Goal: Task Accomplishment & Management: Manage account settings

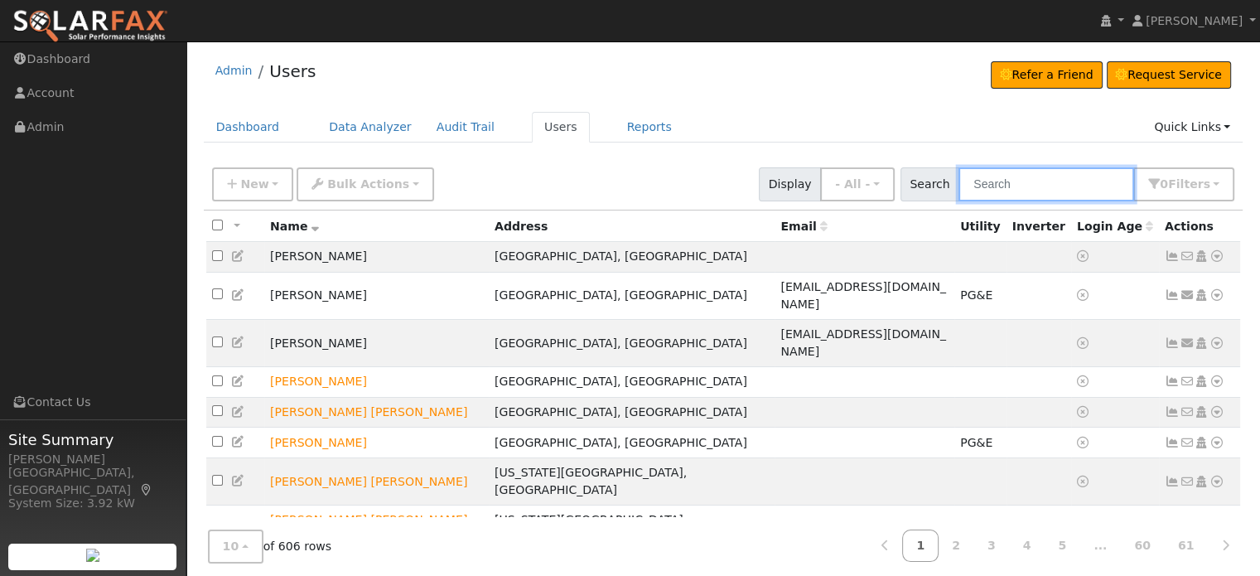
click at [1034, 190] on input "text" at bounding box center [1047, 184] width 176 height 34
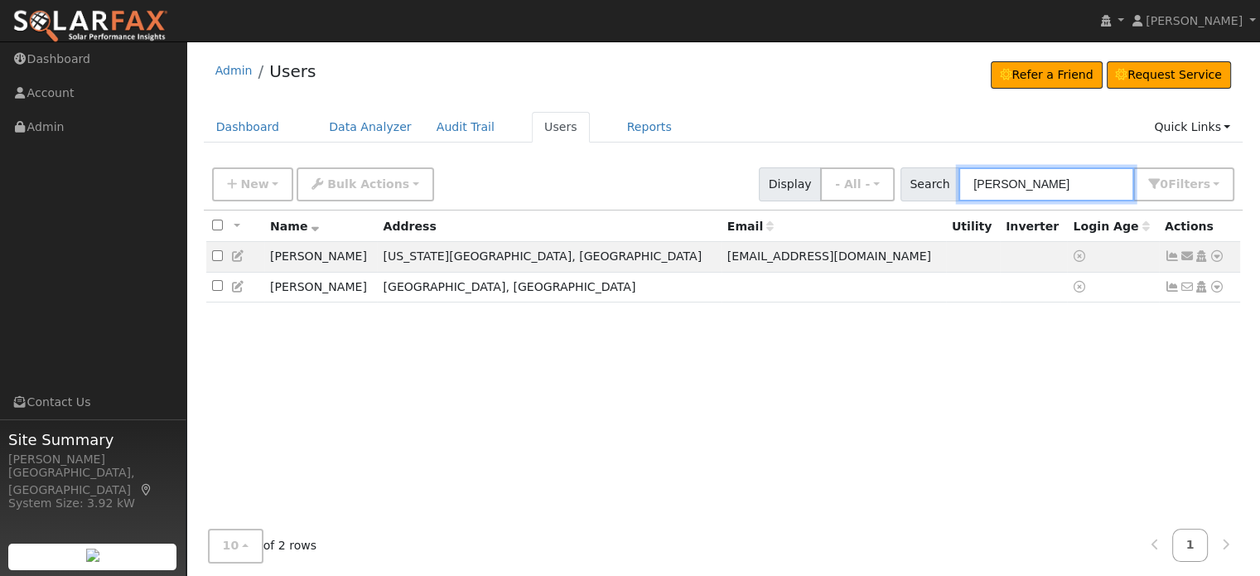
type input "Dunbar"
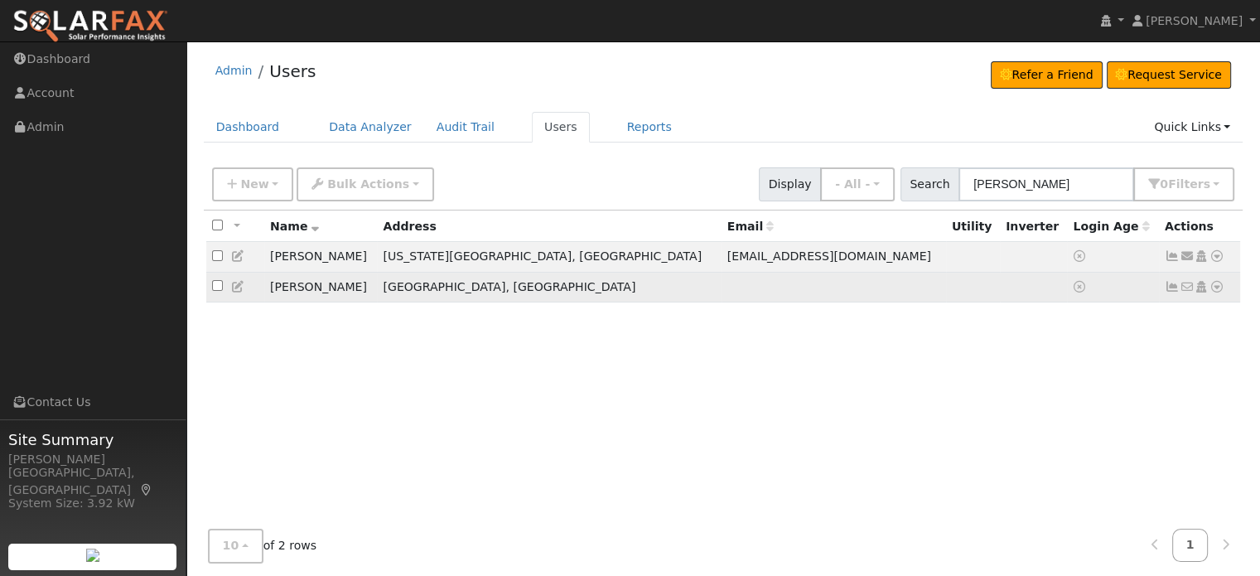
click at [1219, 291] on icon at bounding box center [1217, 287] width 15 height 12
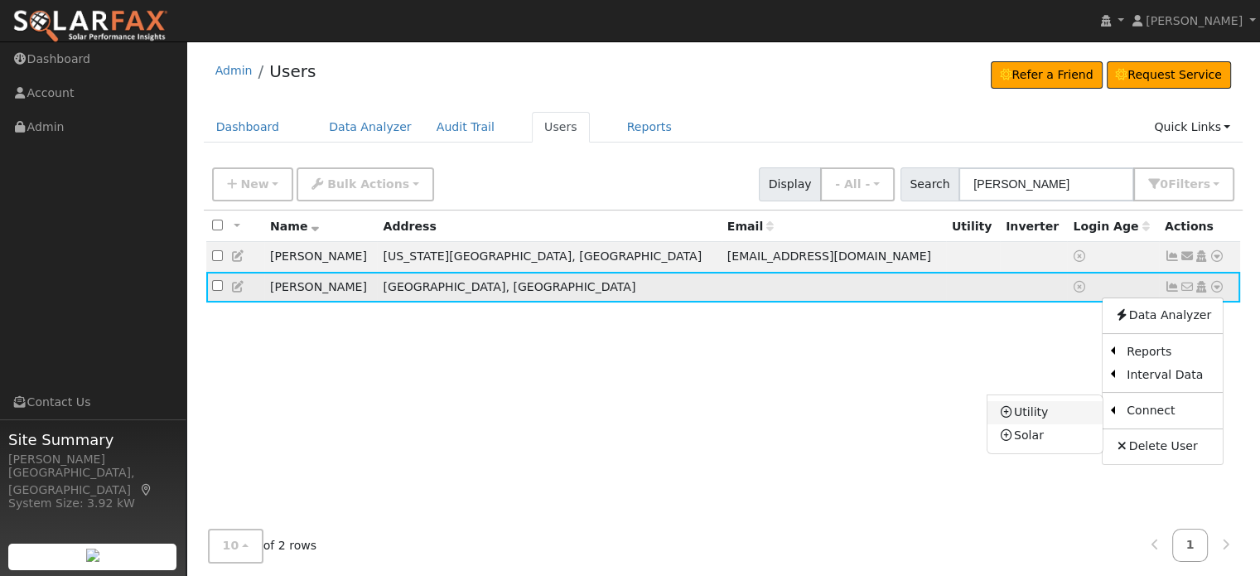
click at [1057, 418] on link "Utility" at bounding box center [1045, 412] width 115 height 23
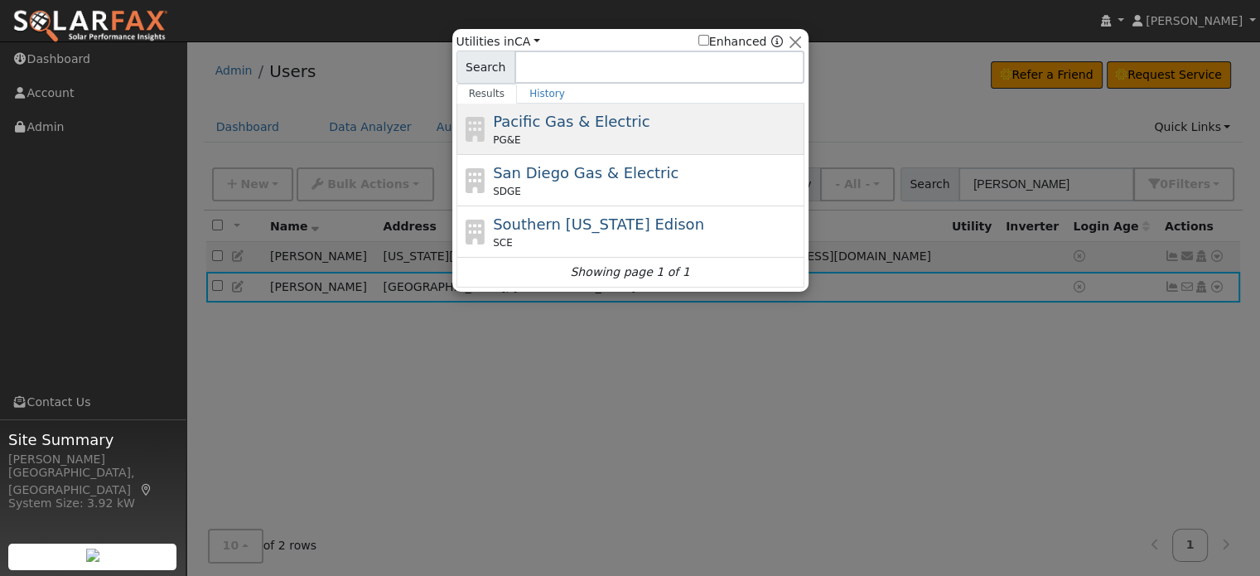
click at [551, 123] on span "Pacific Gas & Electric" at bounding box center [571, 121] width 157 height 17
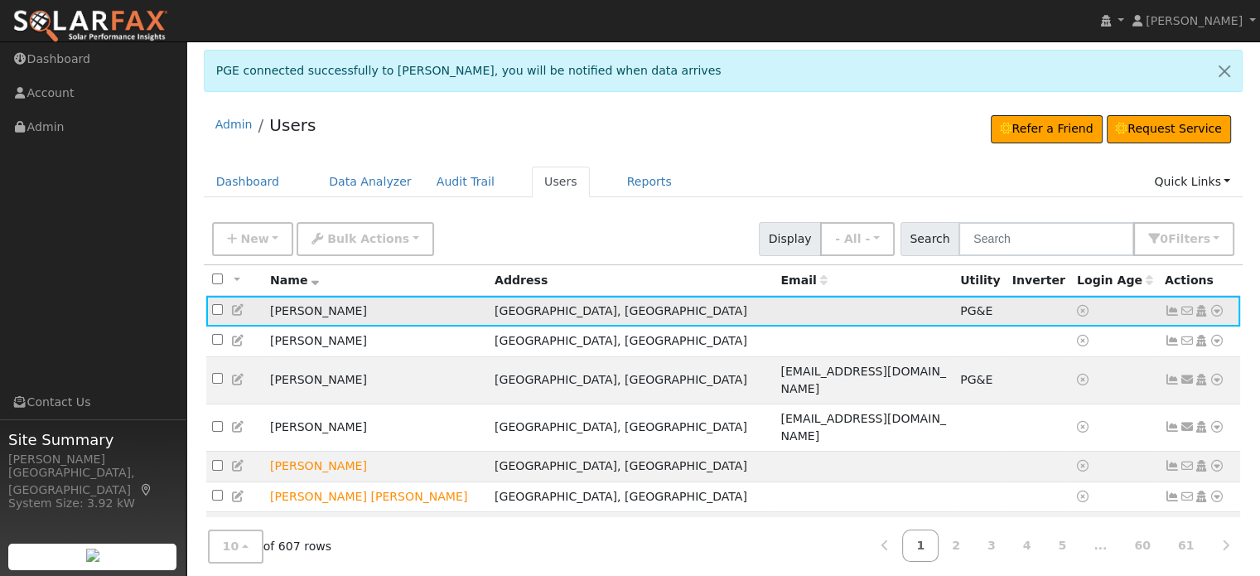
click at [1220, 309] on icon at bounding box center [1217, 311] width 15 height 12
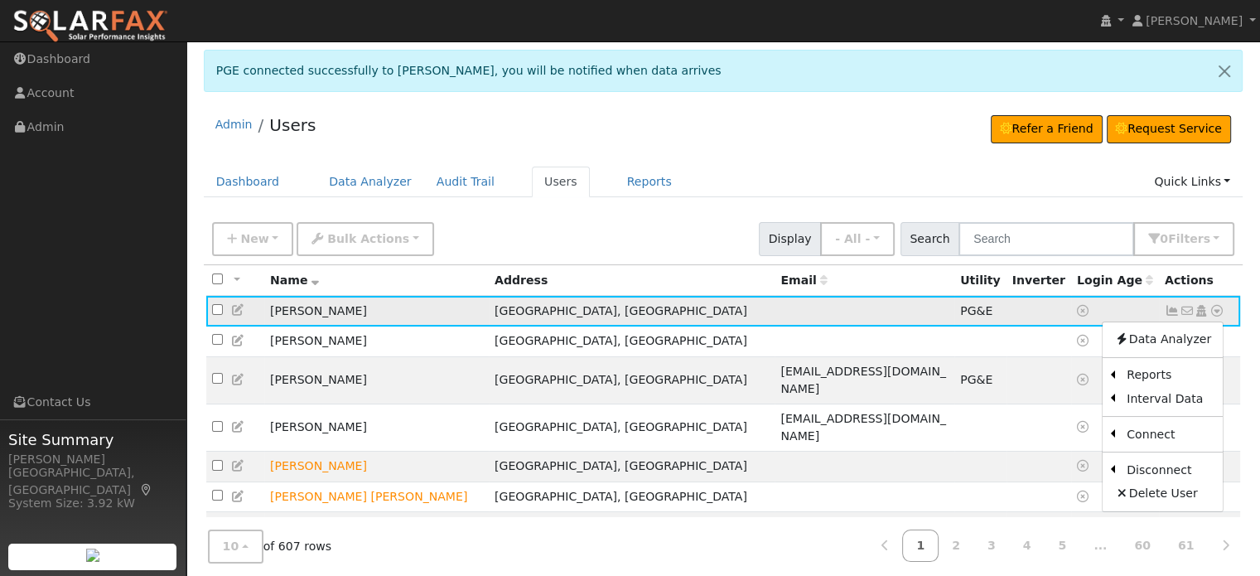
click at [1168, 313] on icon at bounding box center [1172, 311] width 15 height 12
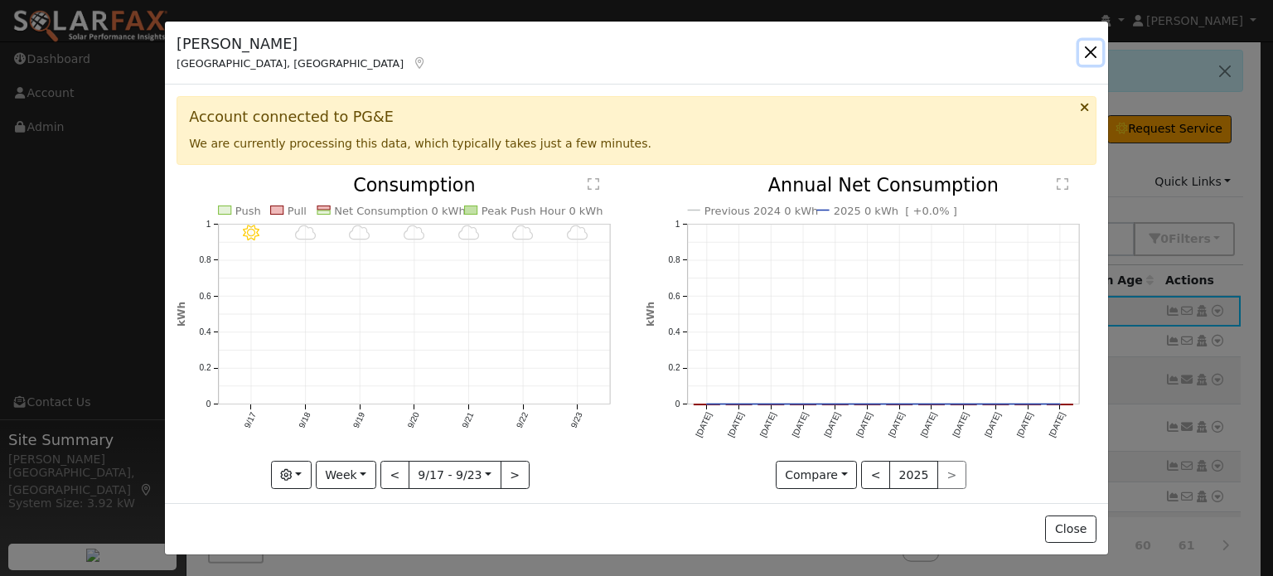
click at [1090, 53] on button "button" at bounding box center [1090, 52] width 23 height 23
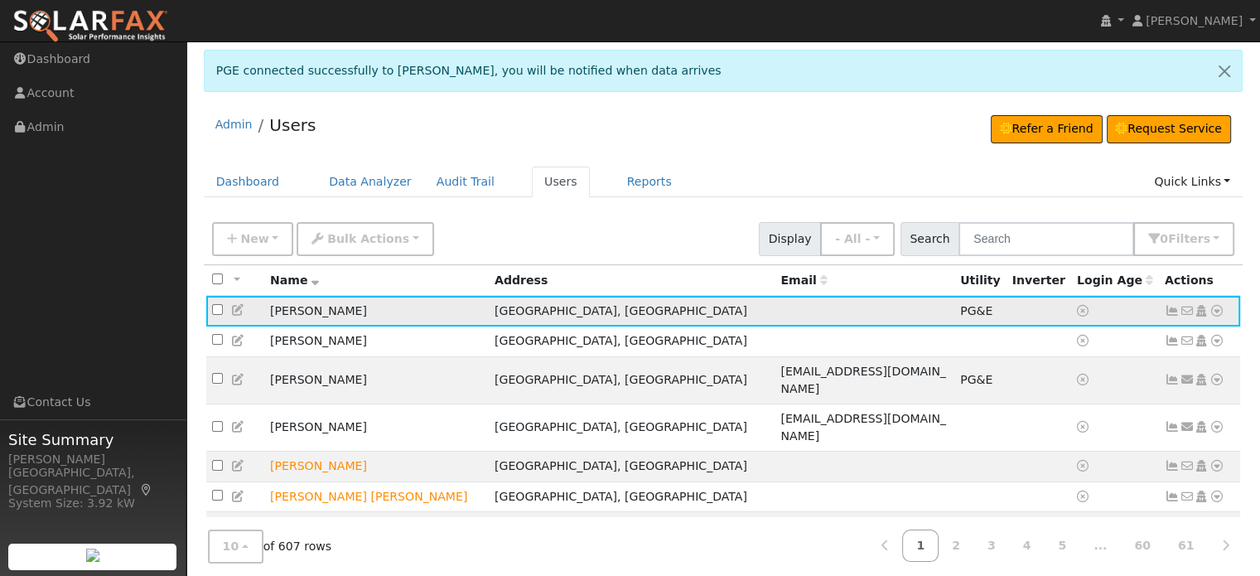
click at [1170, 306] on icon at bounding box center [1172, 311] width 15 height 12
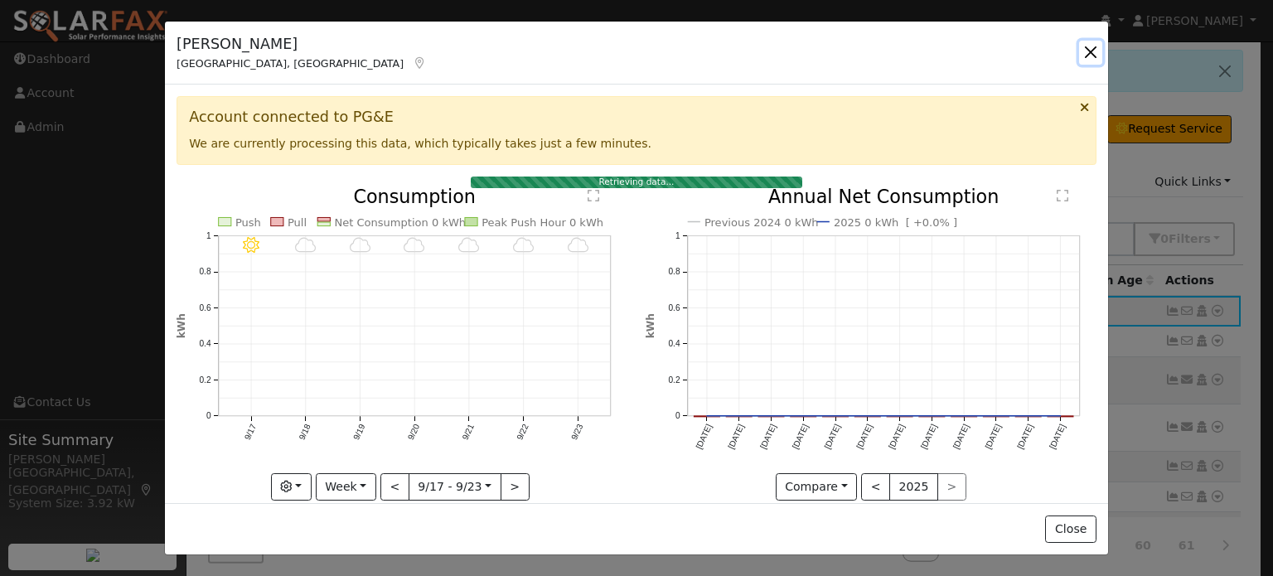
click at [1094, 56] on button "button" at bounding box center [1090, 52] width 23 height 23
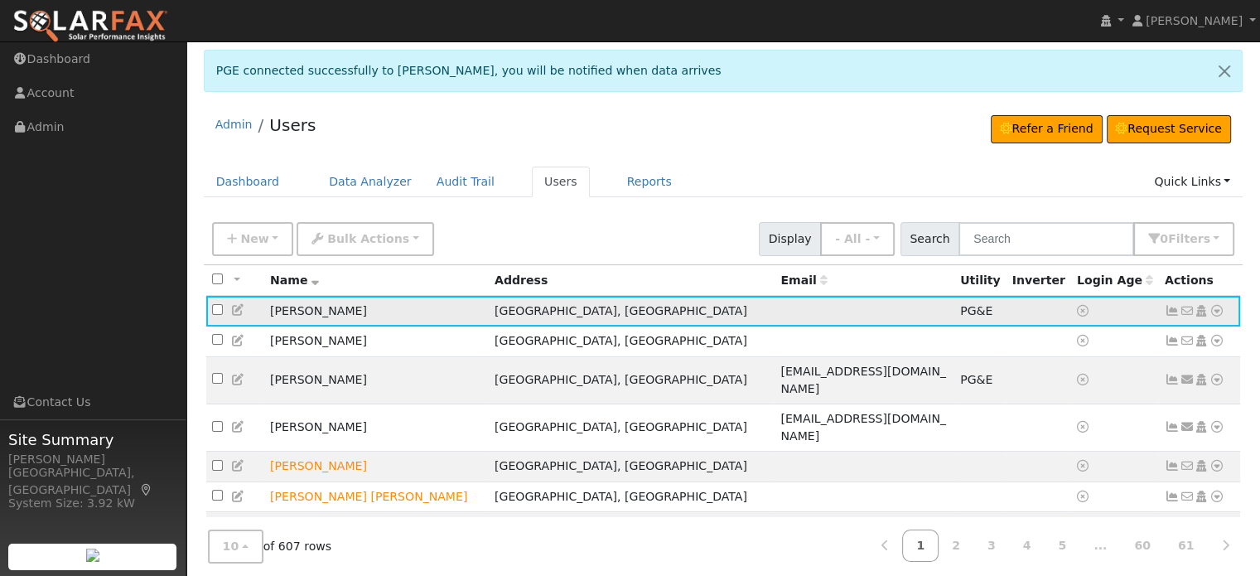
click at [1213, 307] on icon at bounding box center [1217, 311] width 15 height 12
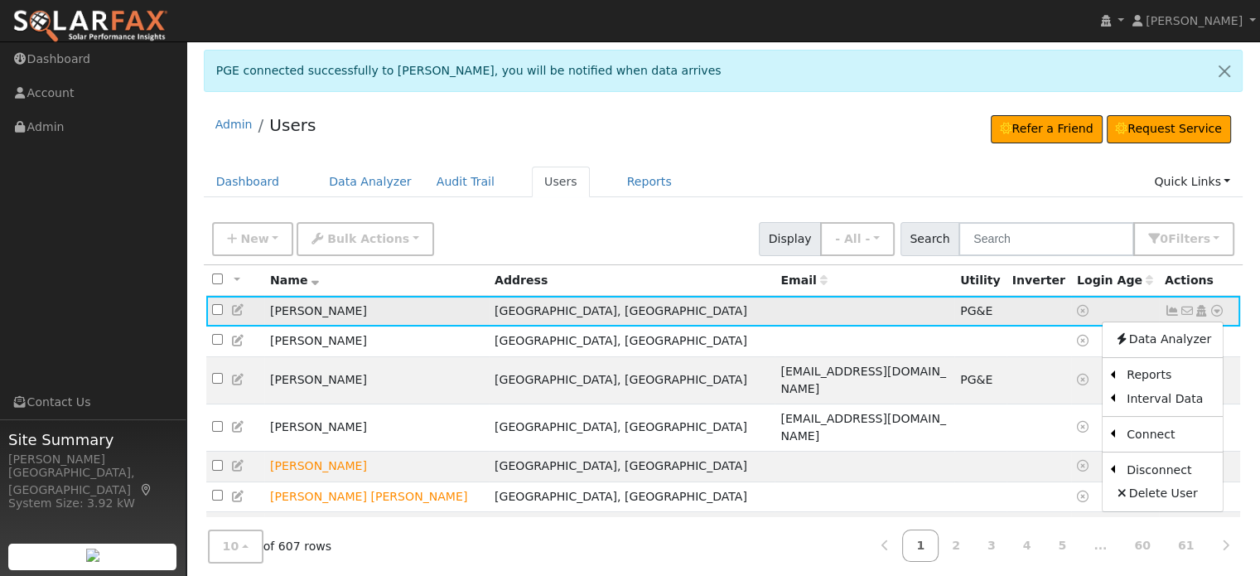
click at [1177, 311] on icon at bounding box center [1172, 311] width 15 height 12
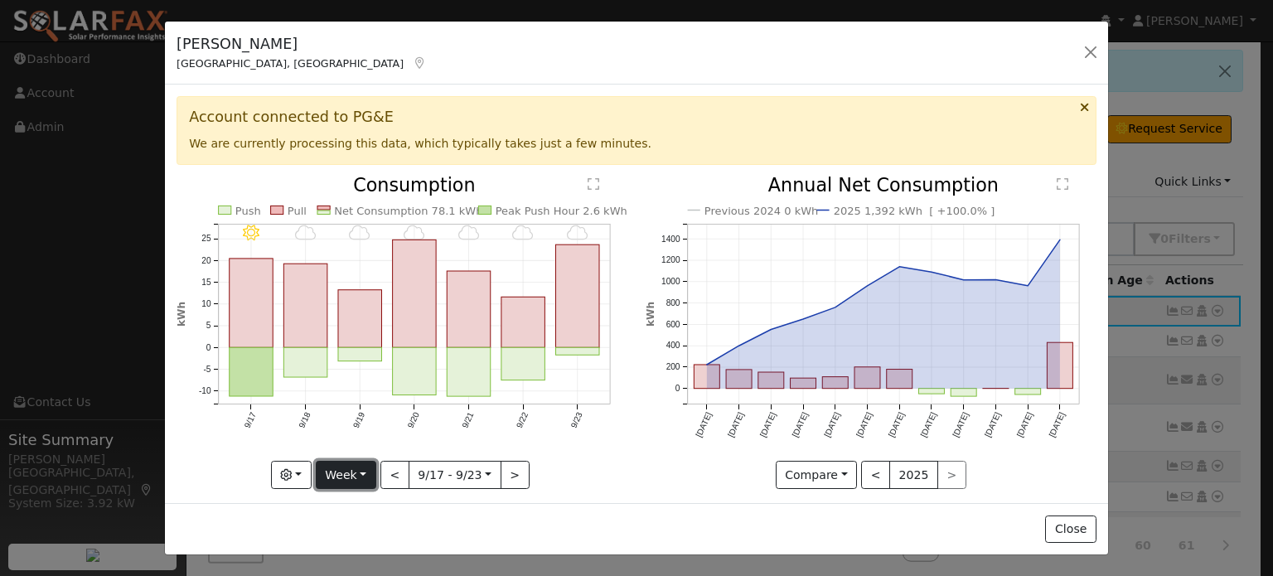
click at [346, 476] on button "Week" at bounding box center [346, 475] width 60 height 28
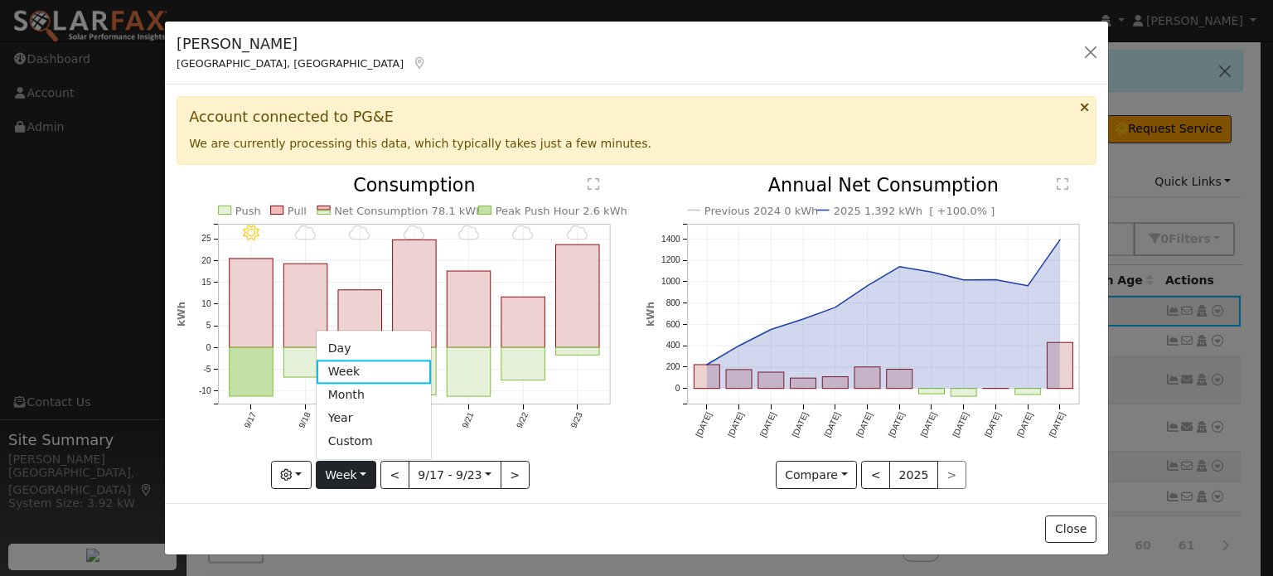
click at [593, 433] on icon "9/23 - Cloudy 9/22 - Cloudy 9/21 - Cloudy 9/20 - Cloudy 9/19 - Cloudy 9/18 - Mo…" at bounding box center [401, 327] width 451 height 302
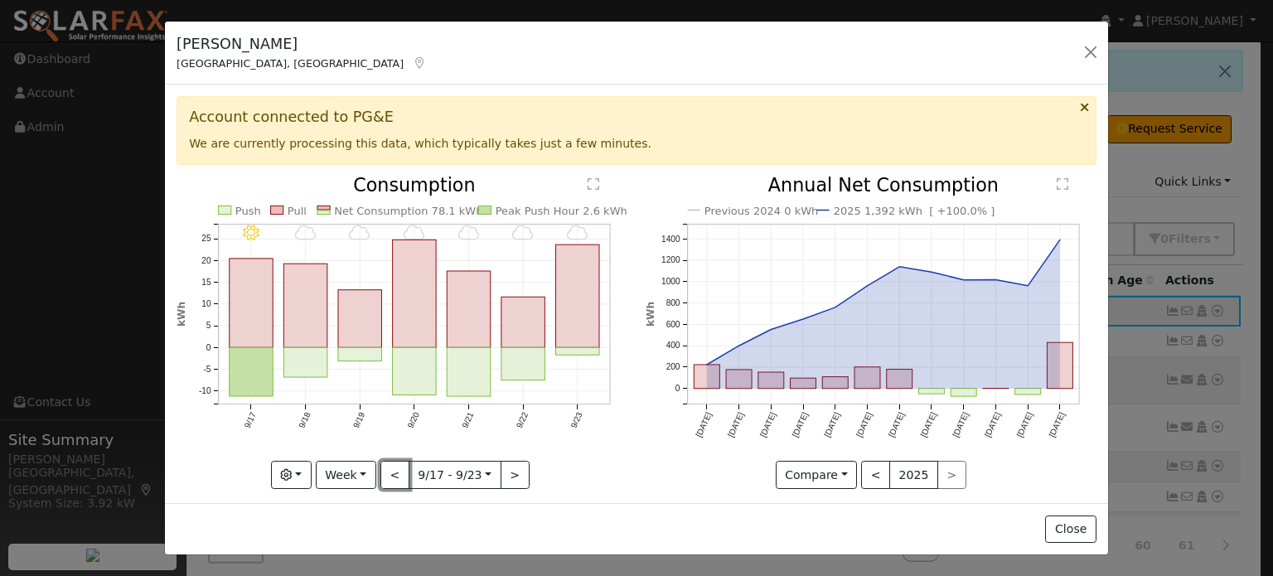
click at [393, 468] on button "<" at bounding box center [394, 475] width 29 height 28
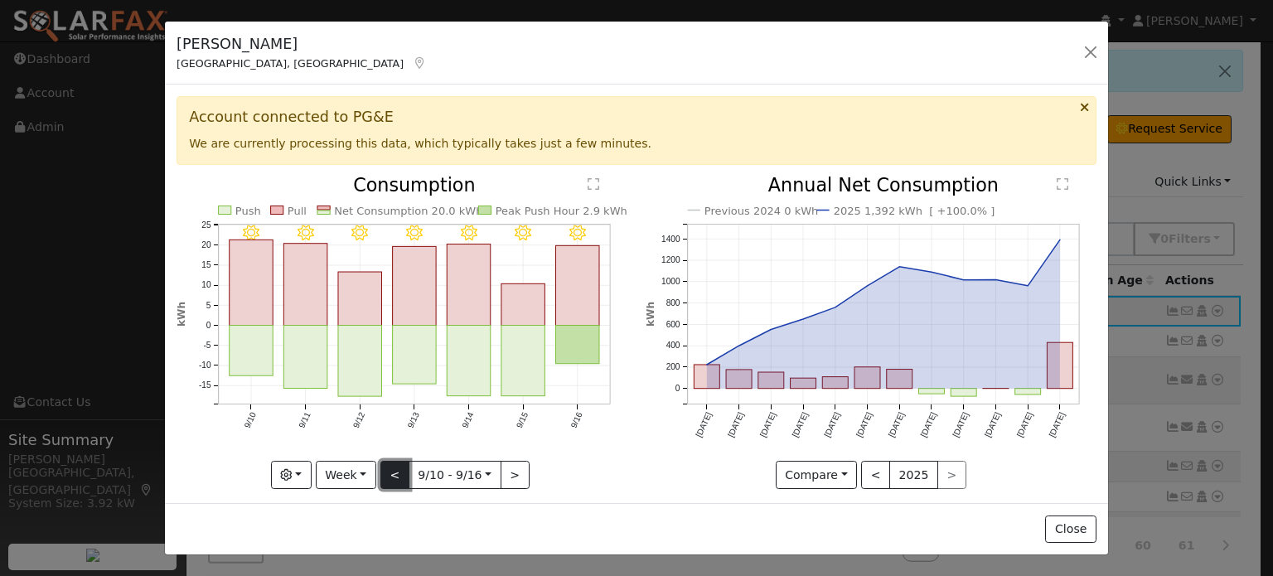
click at [392, 468] on button "<" at bounding box center [394, 475] width 29 height 28
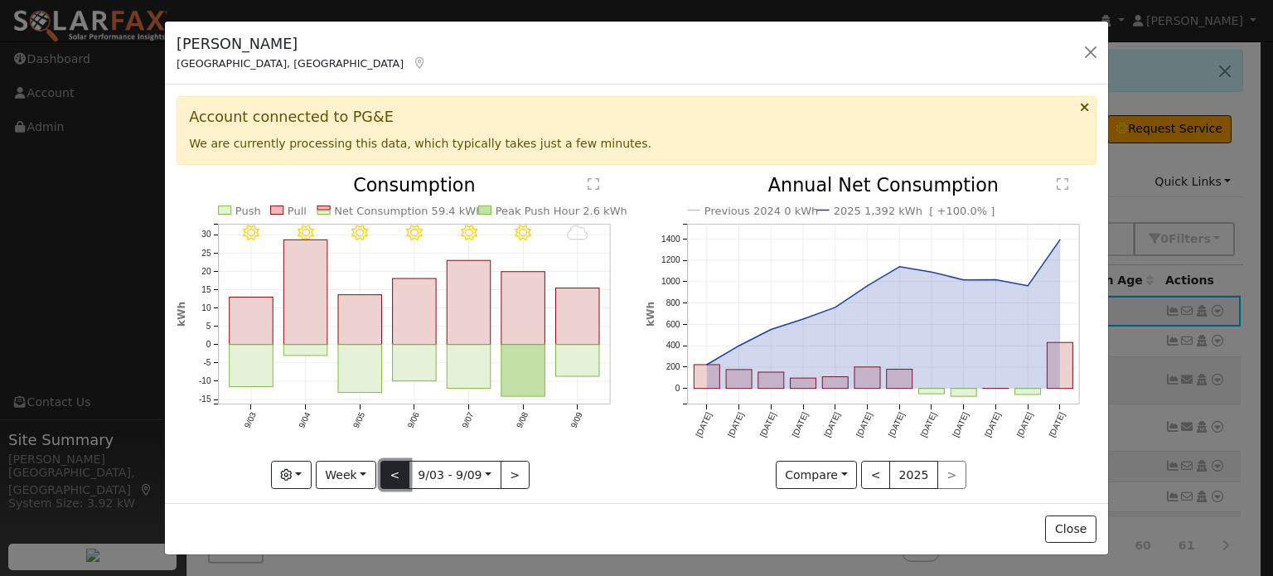
click at [392, 468] on button "<" at bounding box center [394, 475] width 29 height 28
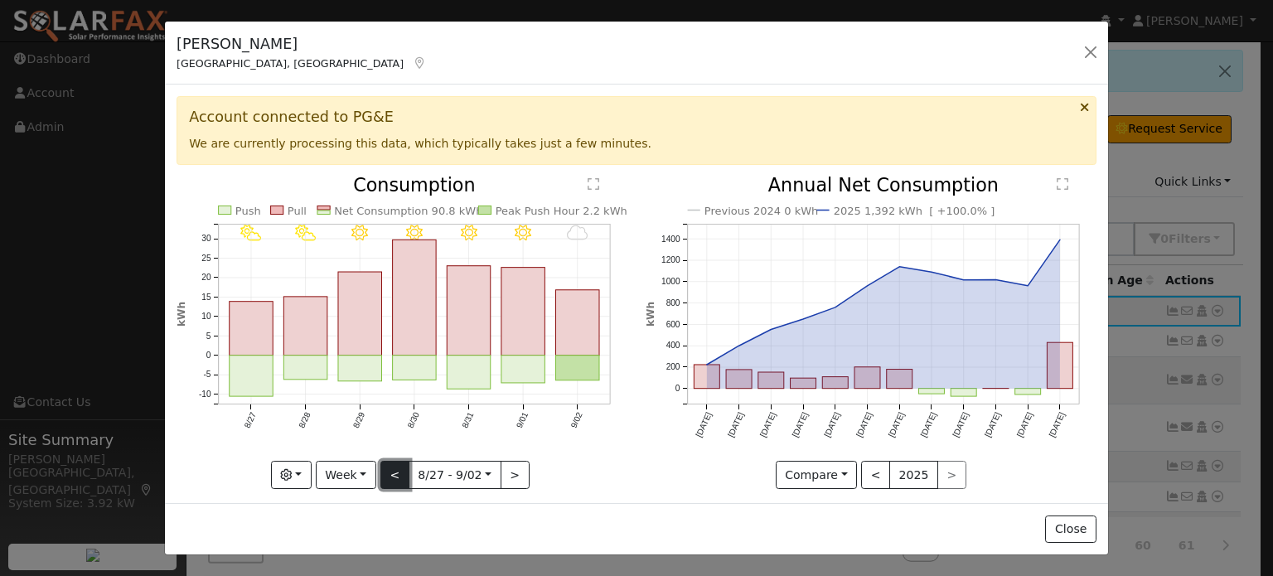
click at [392, 468] on button "<" at bounding box center [394, 475] width 29 height 28
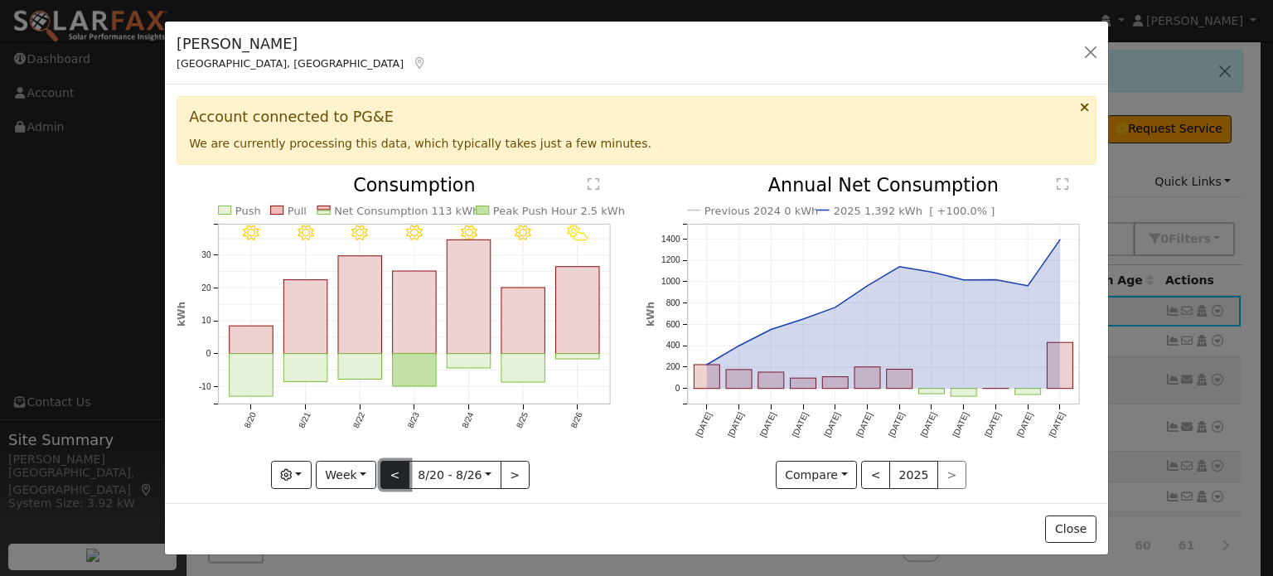
click at [392, 468] on button "<" at bounding box center [394, 475] width 29 height 28
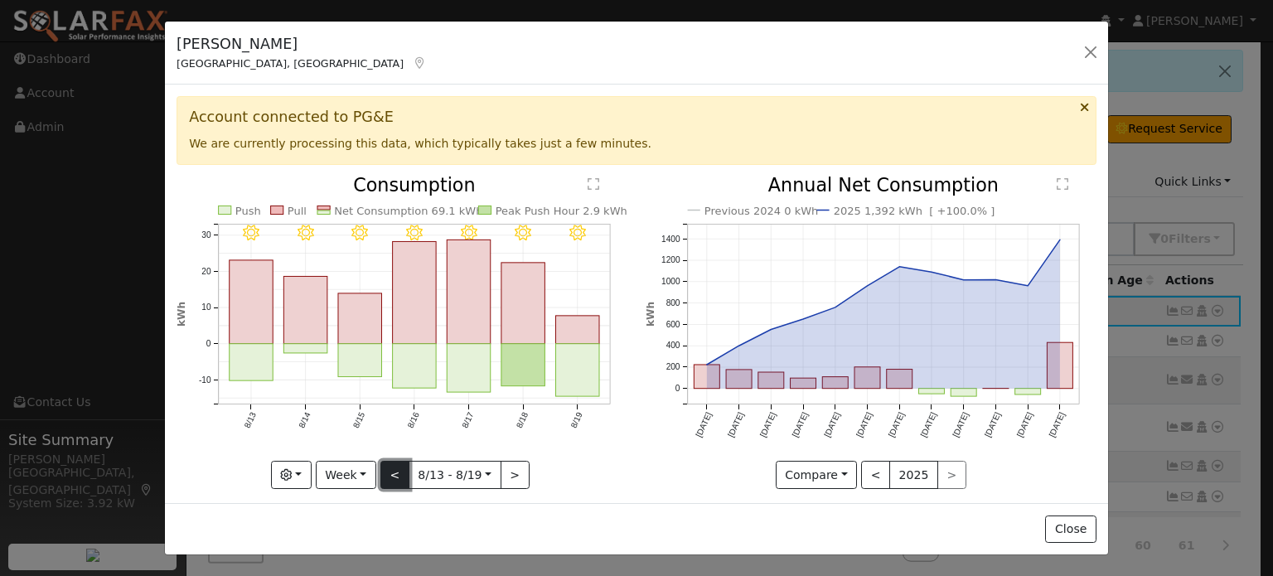
click at [392, 468] on button "<" at bounding box center [394, 475] width 29 height 28
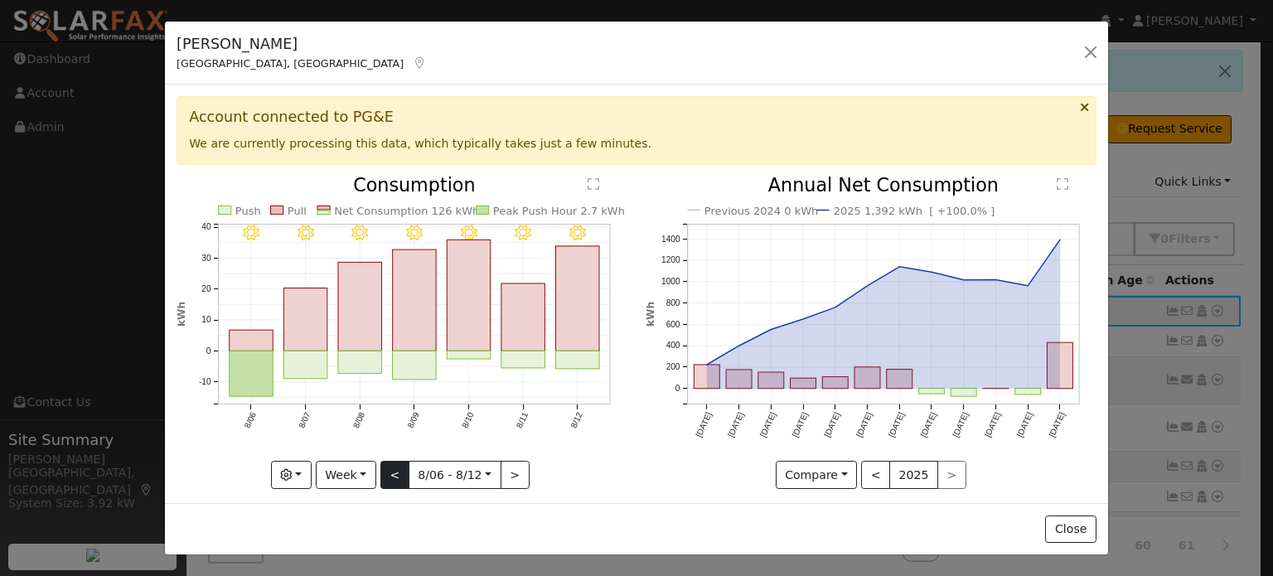
click at [392, 468] on div at bounding box center [401, 332] width 451 height 312
click at [392, 468] on button "<" at bounding box center [394, 475] width 29 height 28
click at [0, 0] on div at bounding box center [0, 0] width 0 height 0
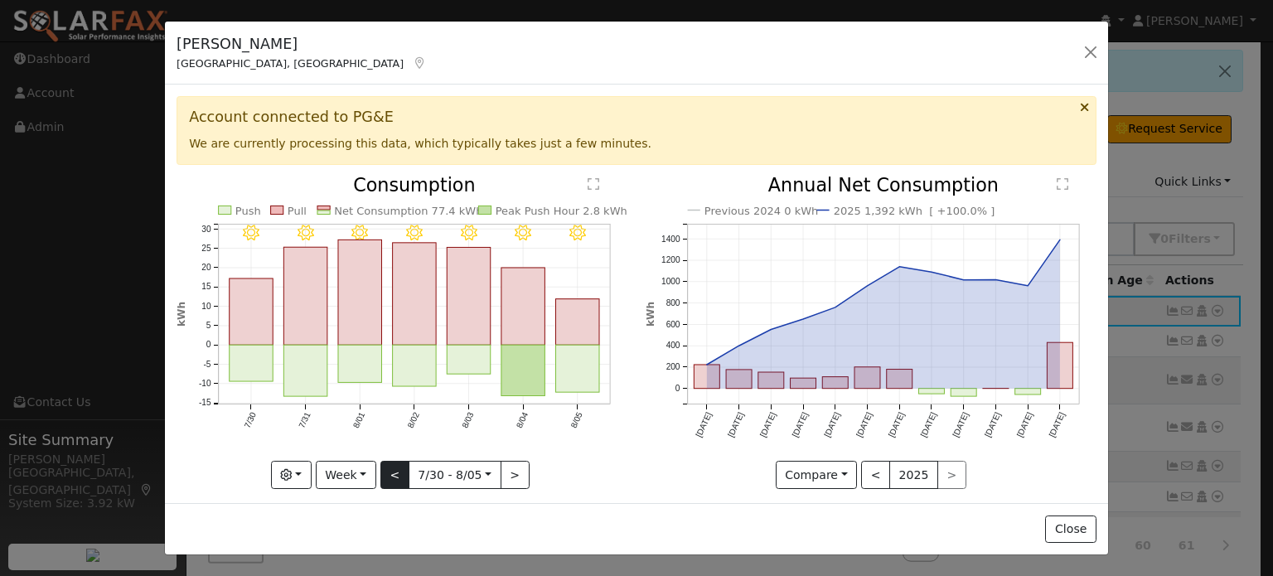
click at [392, 468] on div "8/05 - Clear 8/04 - Clear 8/03 - Clear 8/02 - Clear 8/01 - Clear 7/31 - Clear 7…" at bounding box center [401, 332] width 451 height 312
click at [392, 468] on button "<" at bounding box center [394, 475] width 29 height 28
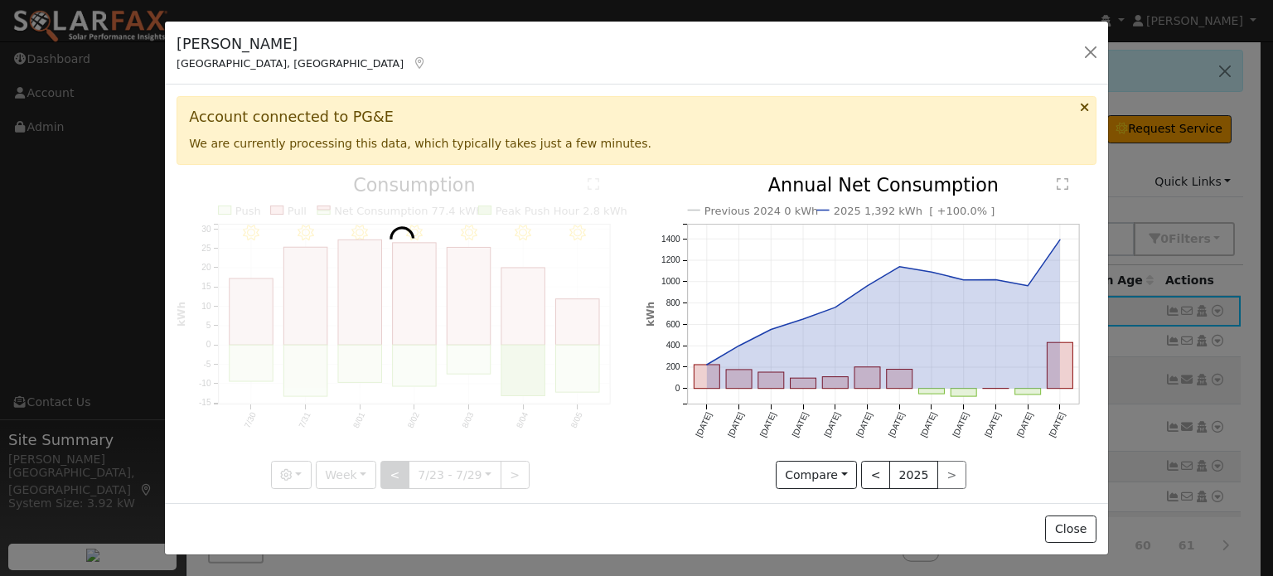
click at [392, 468] on div at bounding box center [401, 332] width 451 height 312
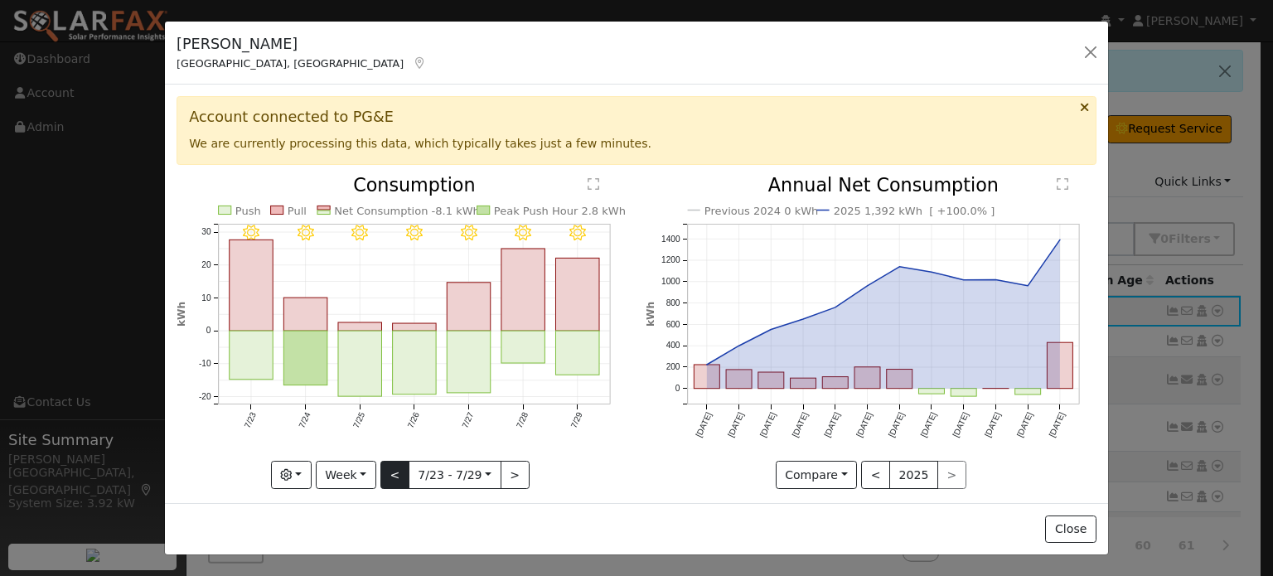
click at [392, 468] on div at bounding box center [401, 332] width 451 height 312
click at [392, 468] on button "<" at bounding box center [394, 475] width 29 height 28
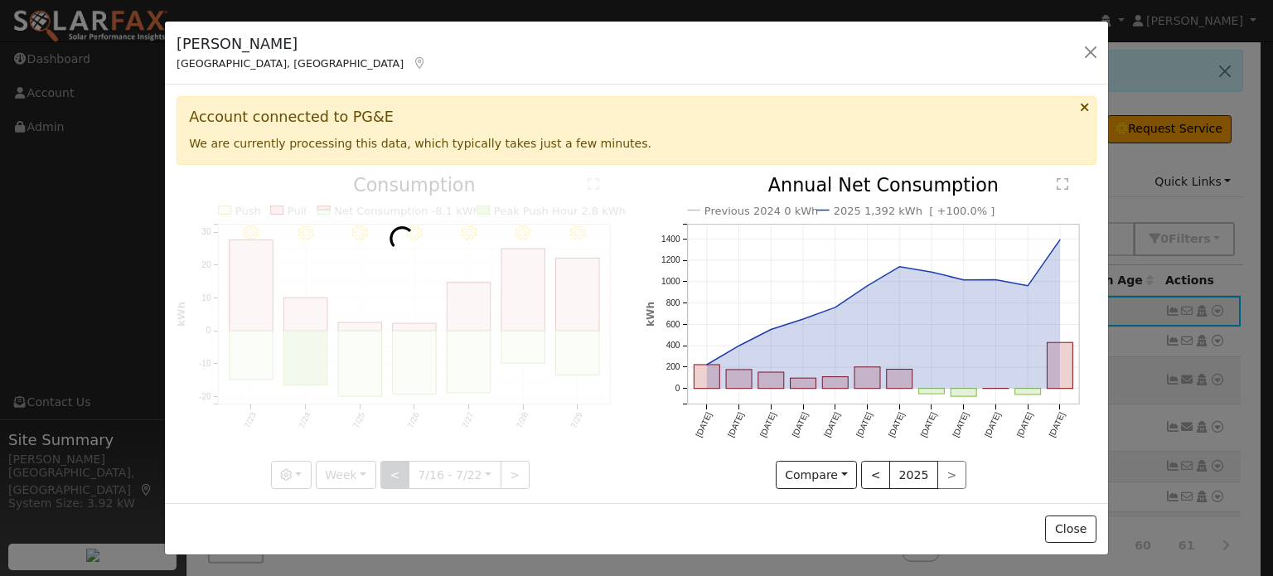
click at [392, 468] on div at bounding box center [401, 332] width 451 height 312
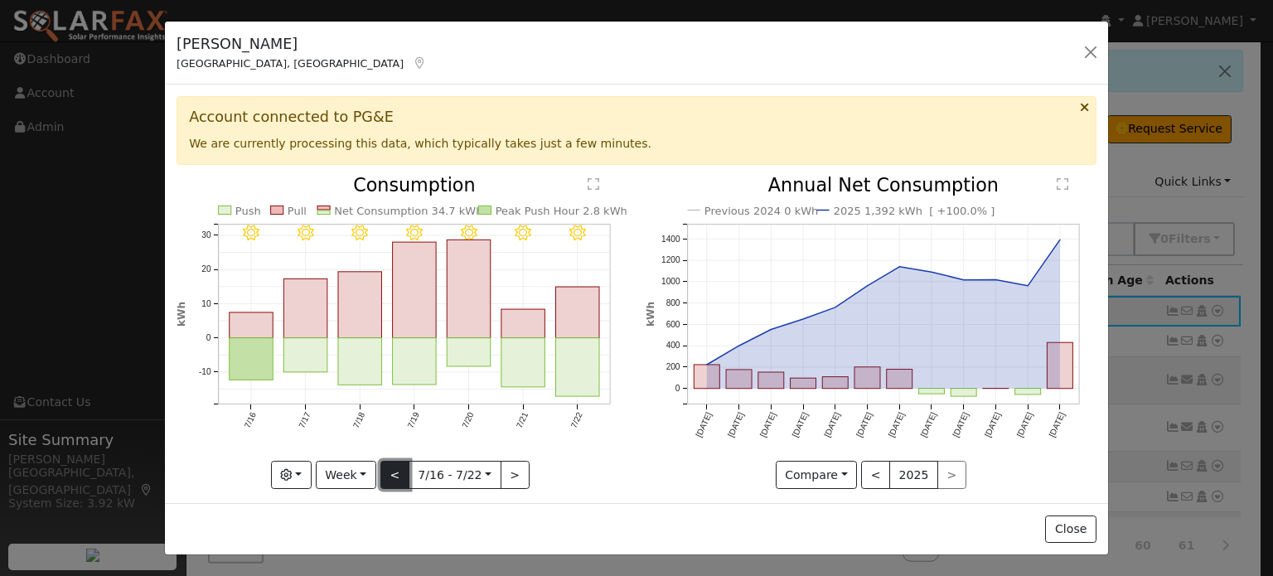
click at [392, 468] on button "<" at bounding box center [394, 475] width 29 height 28
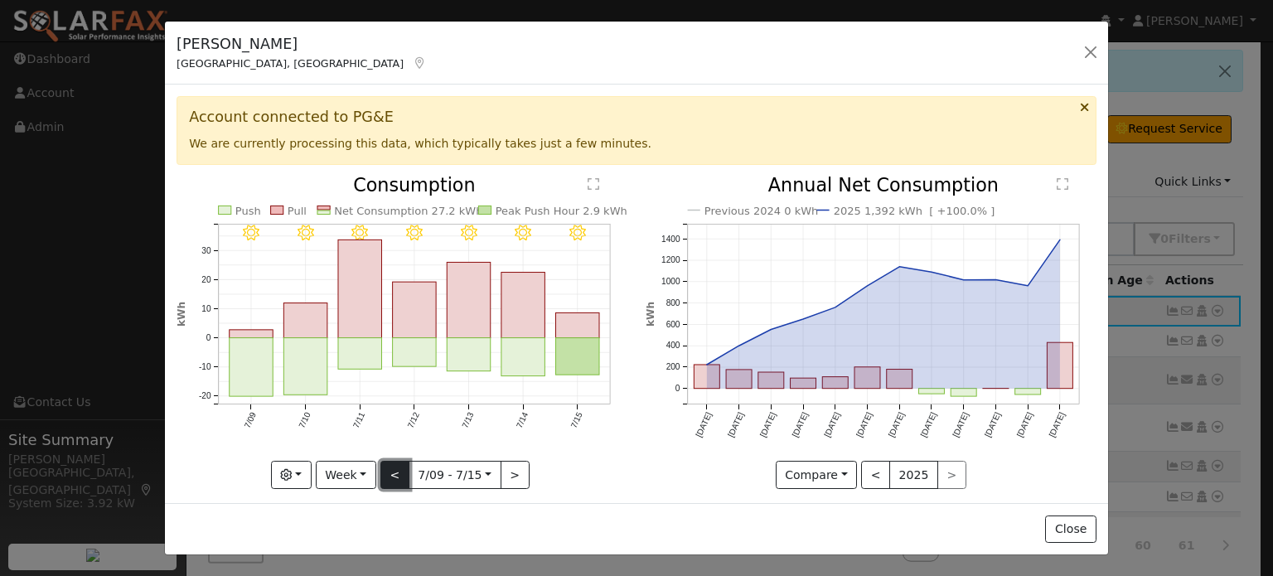
click at [397, 481] on button "<" at bounding box center [394, 475] width 29 height 28
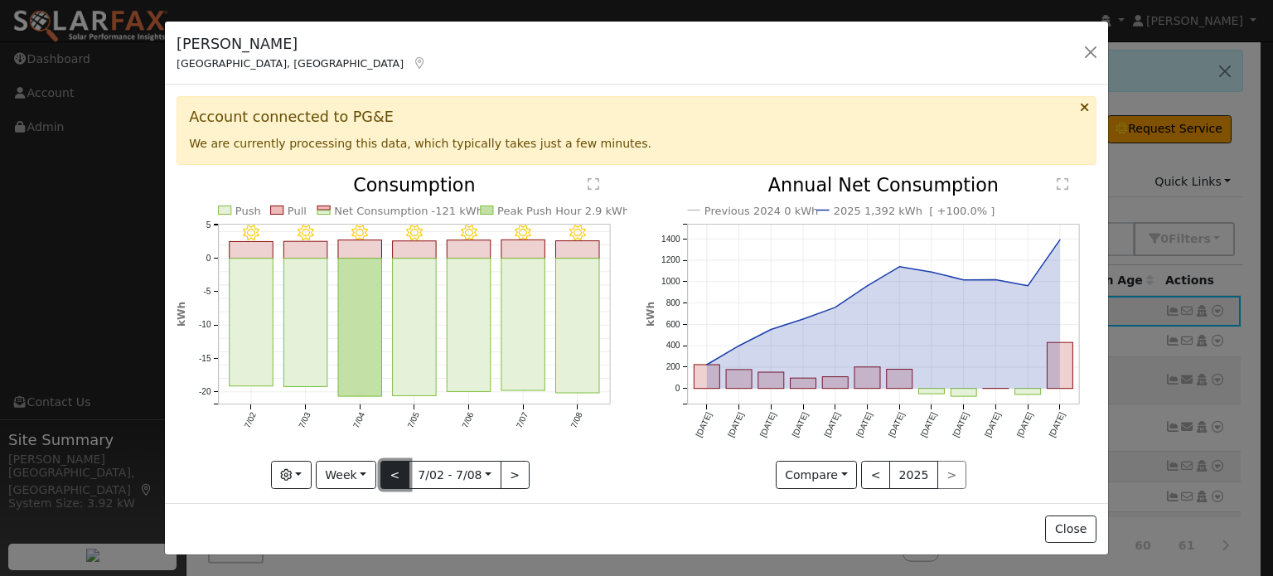
click at [391, 466] on button "<" at bounding box center [394, 475] width 29 height 28
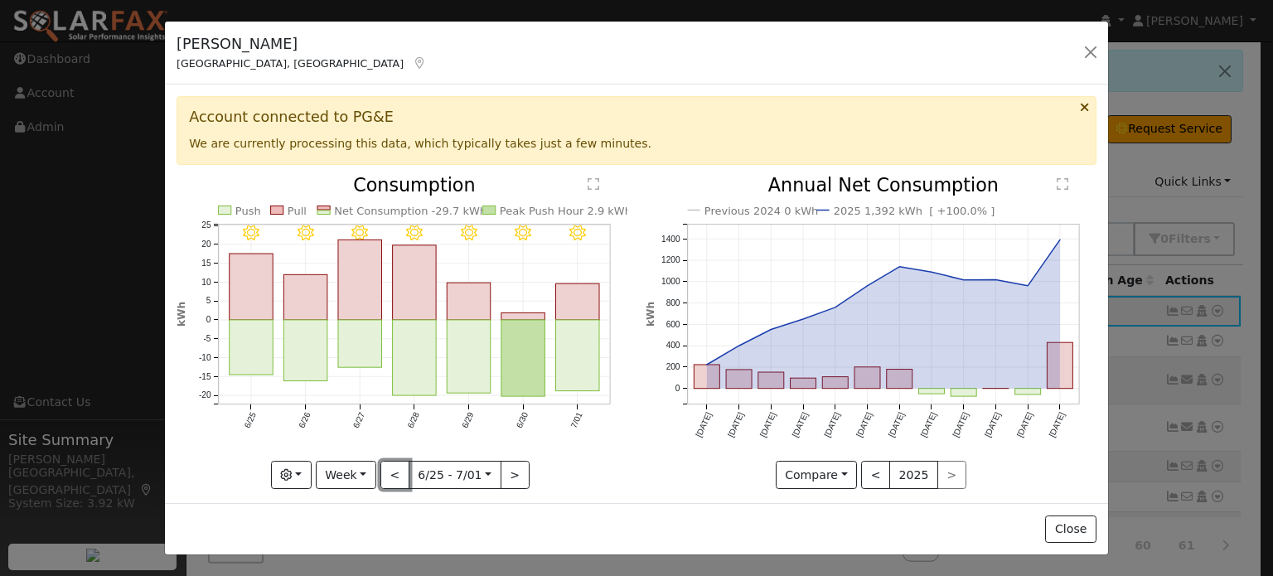
click at [390, 466] on button "<" at bounding box center [394, 475] width 29 height 28
click at [0, 0] on div at bounding box center [0, 0] width 0 height 0
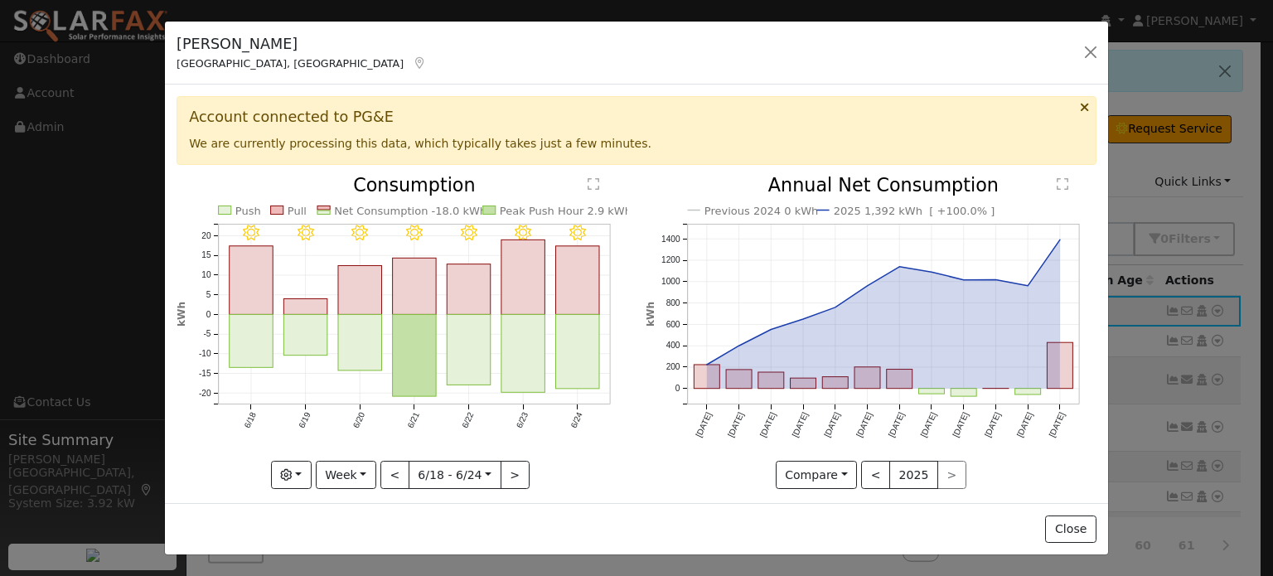
click at [390, 466] on div at bounding box center [401, 332] width 451 height 312
click at [390, 466] on button "<" at bounding box center [394, 475] width 29 height 28
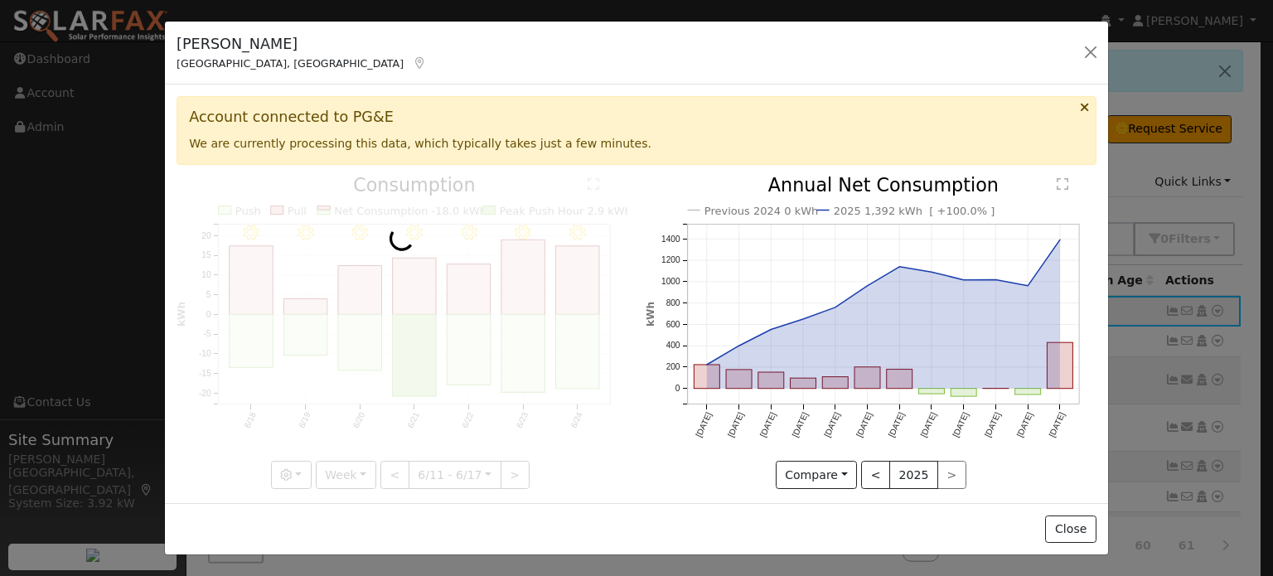
click at [390, 466] on div at bounding box center [401, 332] width 451 height 312
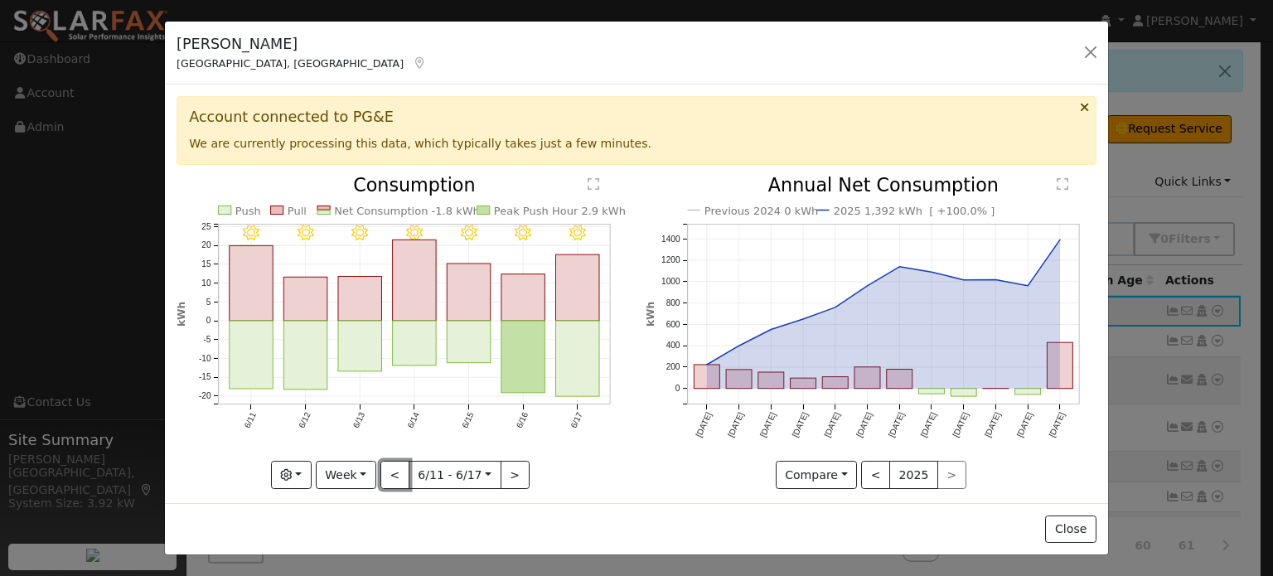
click at [390, 466] on button "<" at bounding box center [394, 475] width 29 height 28
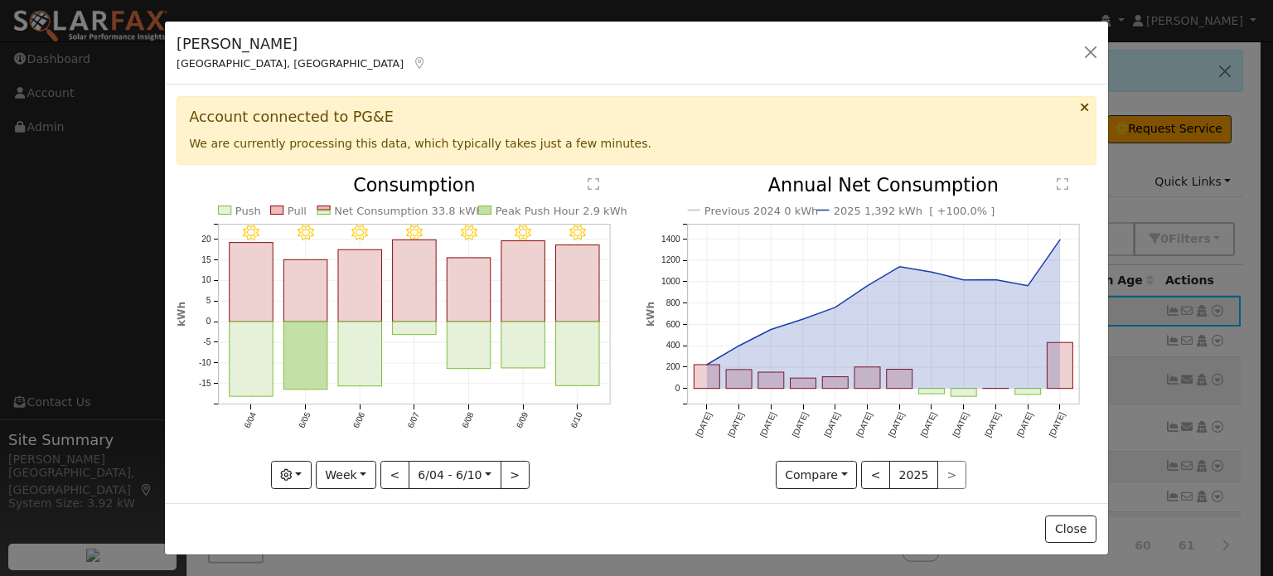
click at [390, 466] on div "6/10 - Clear 6/09 - Clear 6/08 - Clear 6/07 - Clear 6/06 - Clear 6/05 - Clear 6…" at bounding box center [401, 332] width 451 height 312
click at [390, 466] on button "<" at bounding box center [394, 475] width 29 height 28
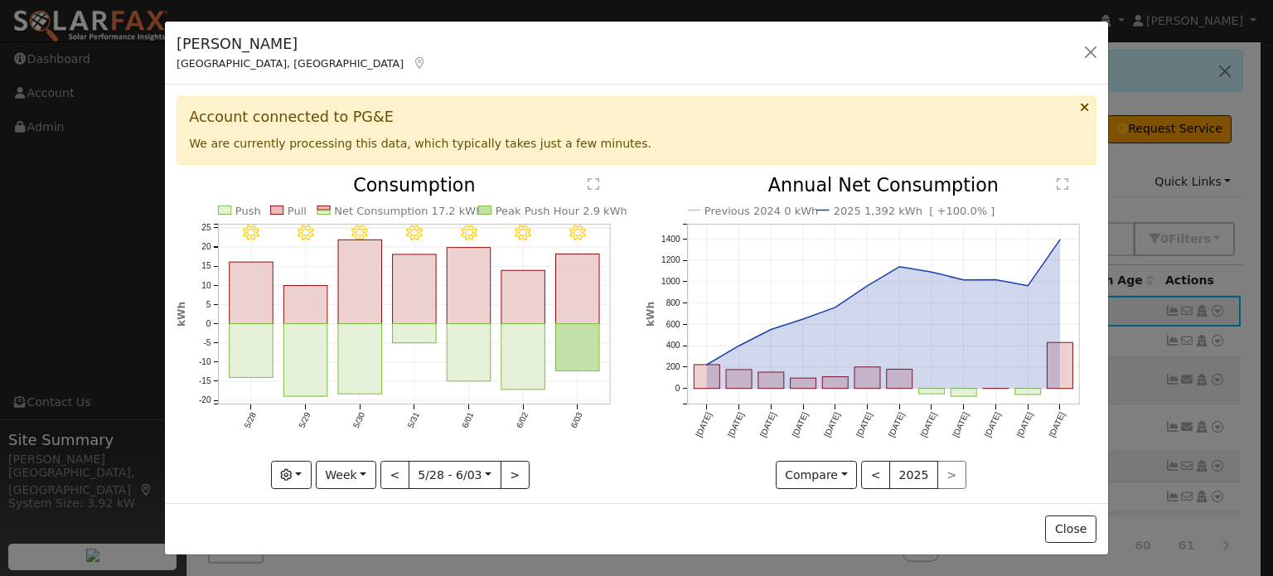
click at [390, 466] on div at bounding box center [401, 332] width 451 height 312
click at [390, 466] on button "<" at bounding box center [394, 475] width 29 height 28
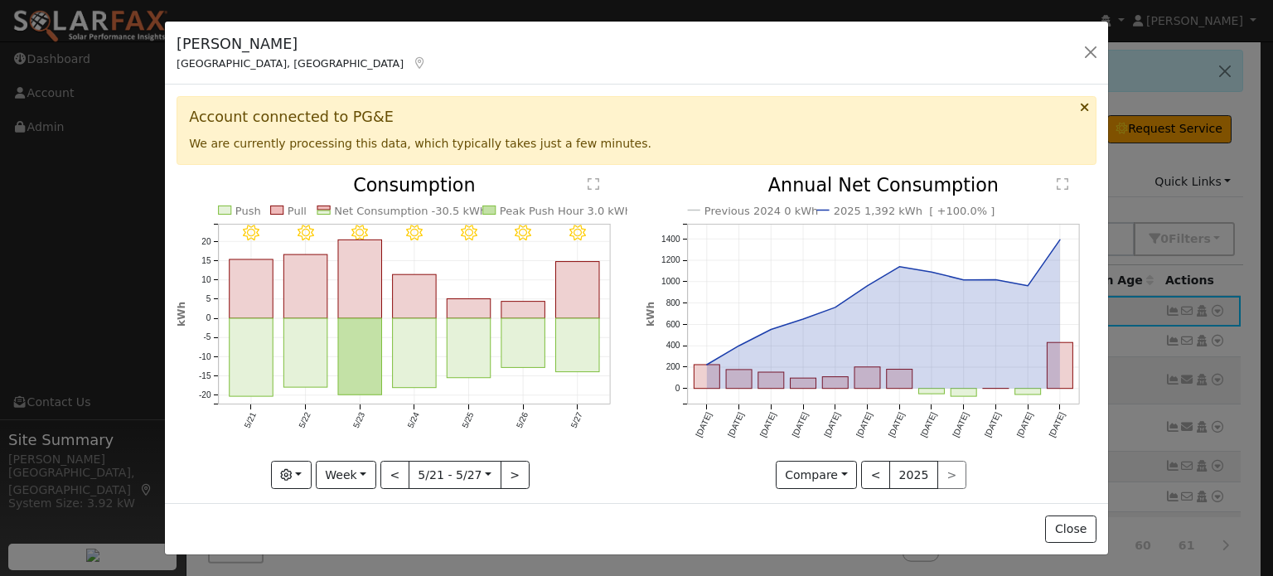
click at [390, 466] on div "5/27 - Clear 5/26 - Clear 5/25 - Clear 5/24 - Clear 5/23 - MostlyClear 5/22 - C…" at bounding box center [401, 332] width 451 height 312
click at [390, 466] on button "<" at bounding box center [394, 475] width 29 height 28
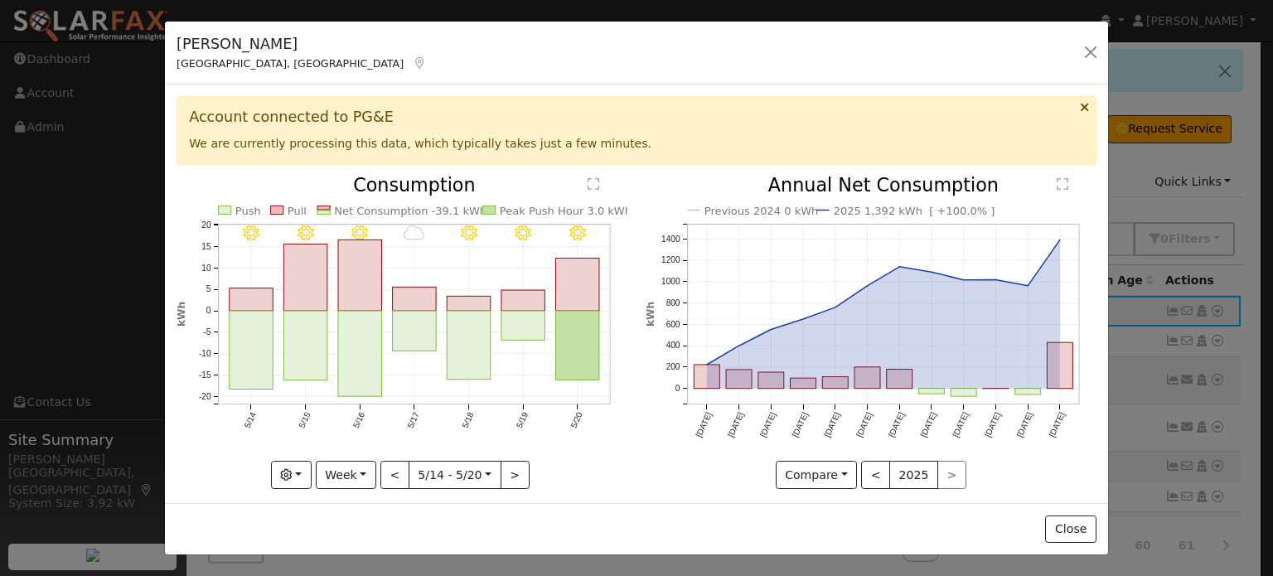
click at [390, 466] on div "5/20 - Clear 5/19 - Clear 5/18 - Clear 5/17 - Cloudy 5/16 - MostlyClear 5/15 - …" at bounding box center [401, 332] width 451 height 312
click at [390, 466] on button "<" at bounding box center [394, 475] width 29 height 28
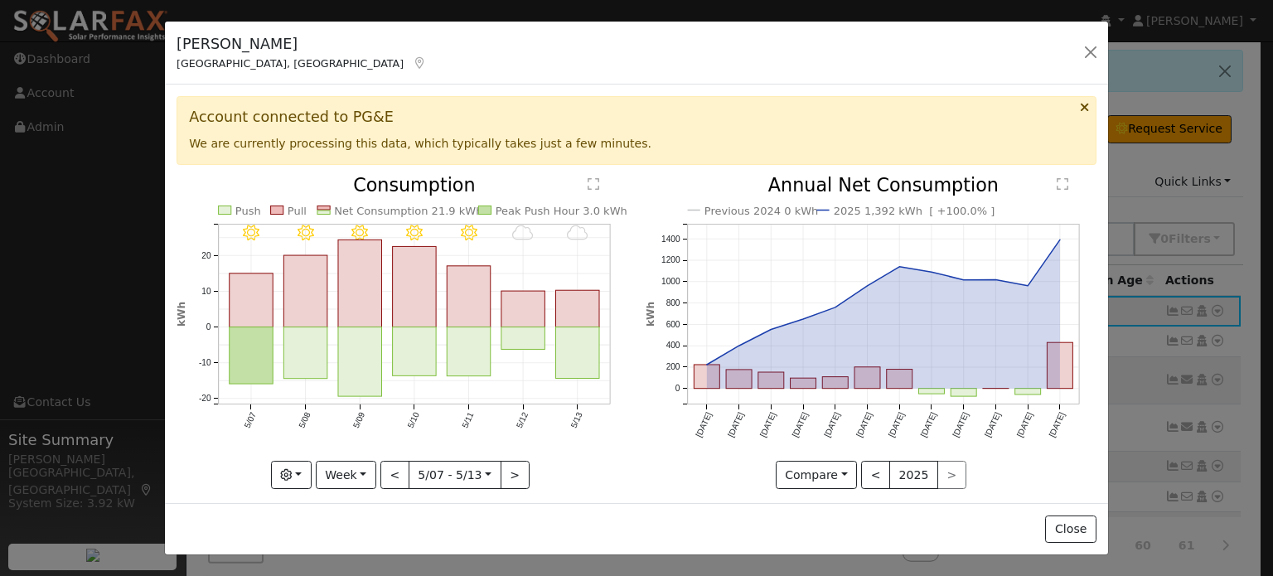
click at [390, 466] on div at bounding box center [401, 332] width 451 height 312
click at [390, 466] on button "<" at bounding box center [394, 475] width 29 height 28
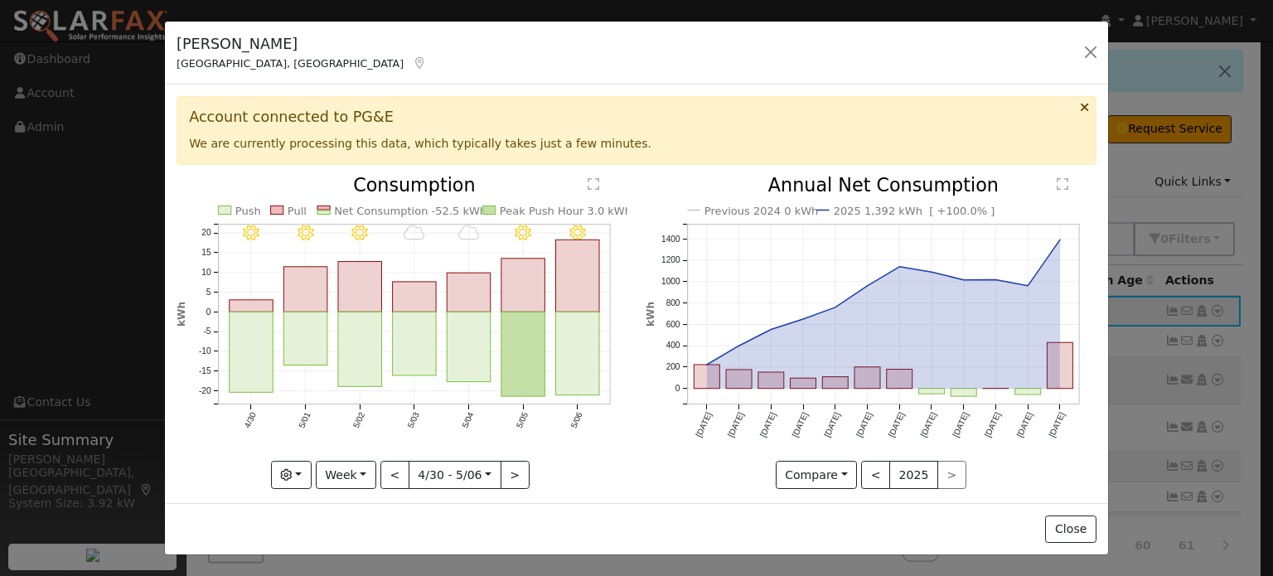
click at [390, 466] on div at bounding box center [401, 332] width 451 height 312
click at [390, 466] on button "<" at bounding box center [394, 475] width 29 height 28
type input "[DATE]"
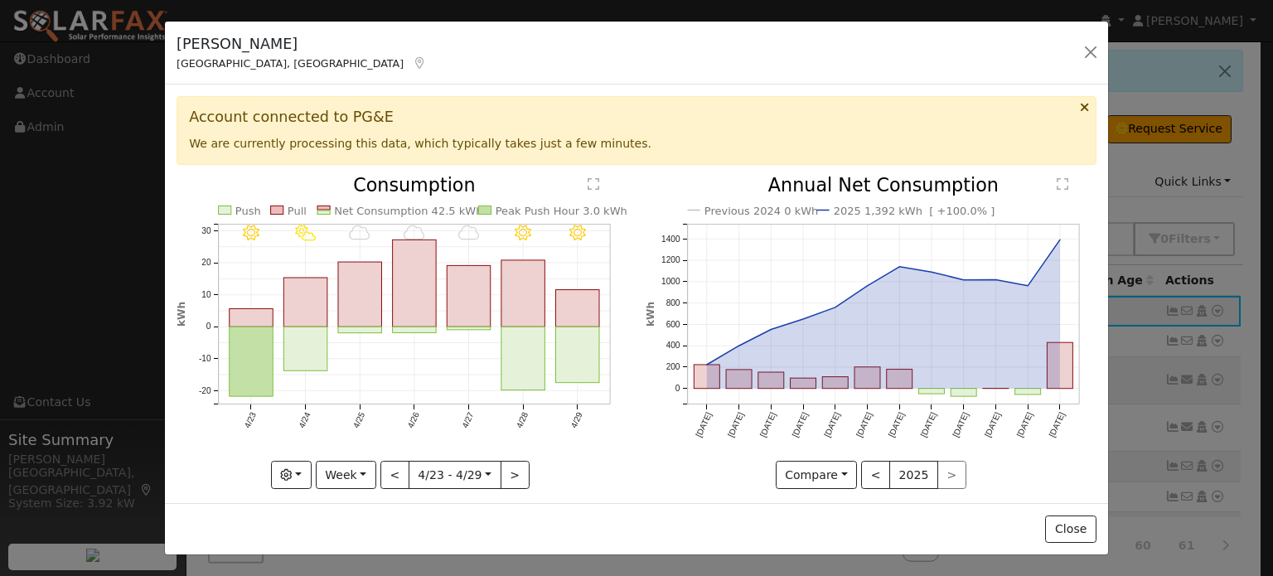
click at [390, 466] on div "4/29 - Clear 4/28 - Clear 4/27 - Cloudy 4/26 - Cloudy 4/25 - Cloudy 4/24 - Part…" at bounding box center [401, 332] width 451 height 312
